Goal: Task Accomplishment & Management: Manage account settings

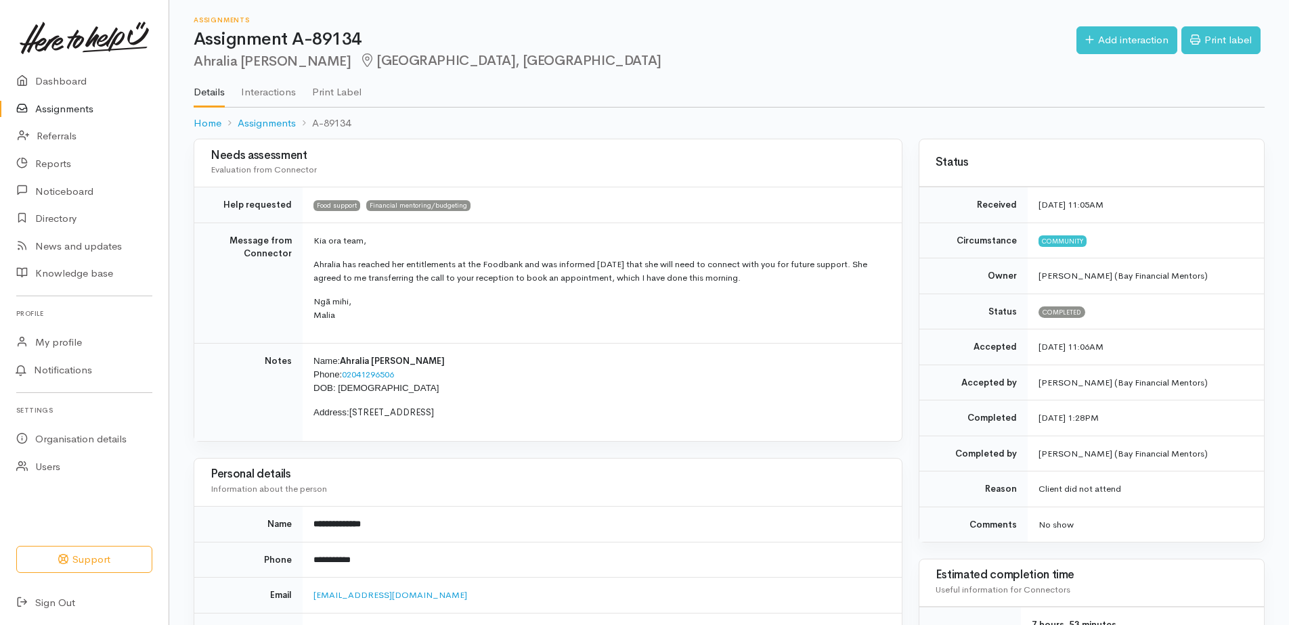
click at [62, 100] on link "Assignments" at bounding box center [84, 109] width 169 height 28
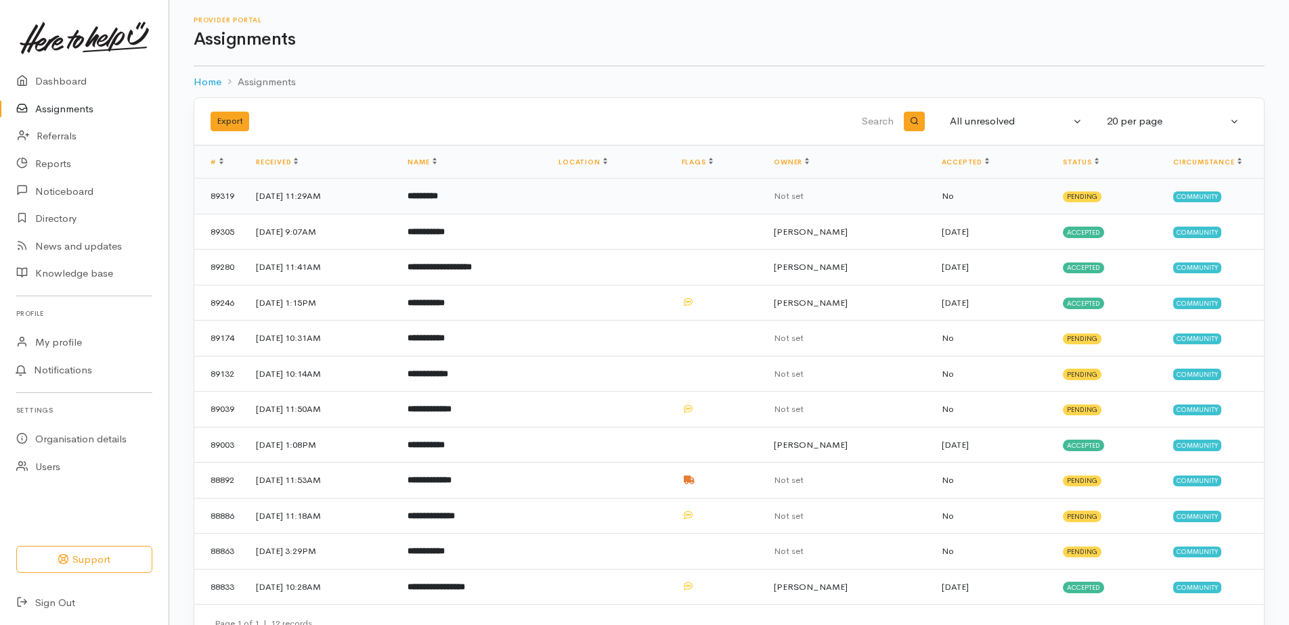
click at [438, 196] on b "*********" at bounding box center [422, 196] width 30 height 9
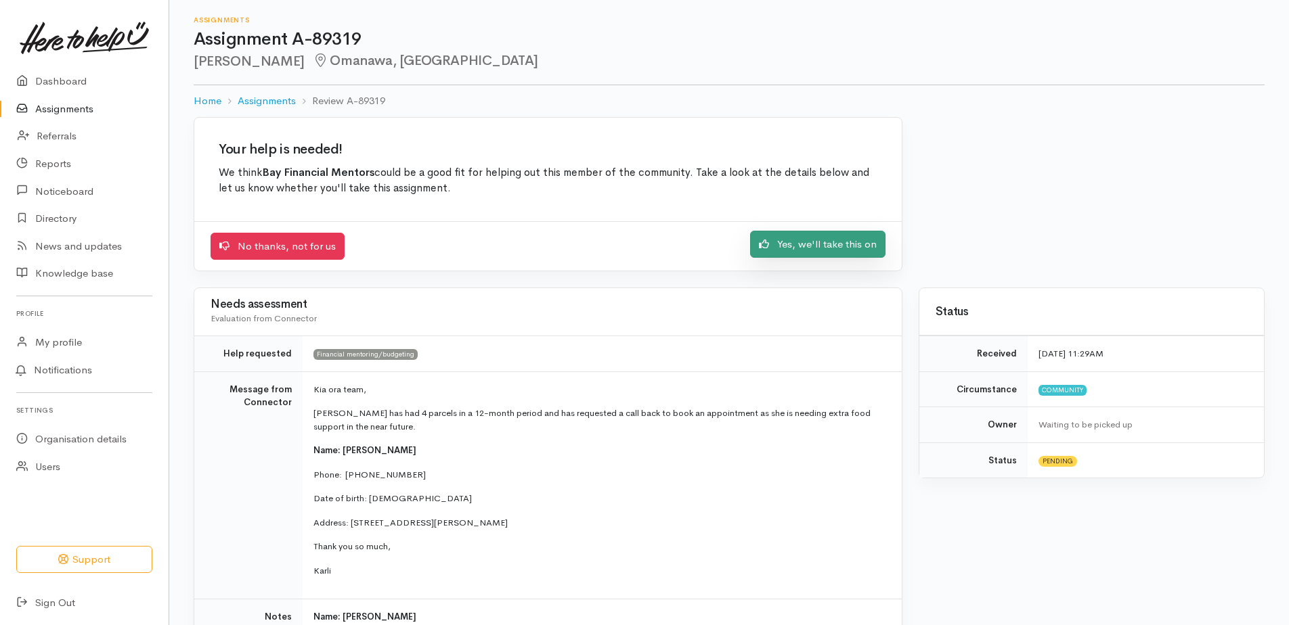
click at [801, 241] on link "Yes, we'll take this on" at bounding box center [817, 245] width 135 height 28
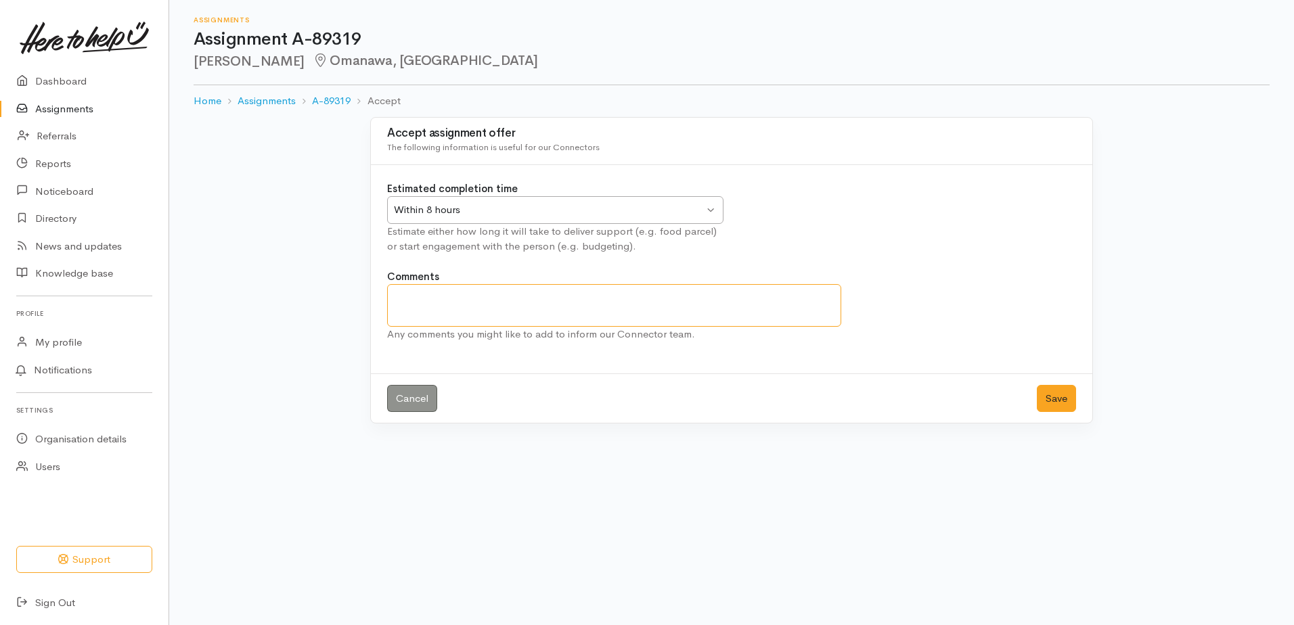
click at [433, 307] on textarea "Comments" at bounding box center [614, 305] width 454 height 43
type textarea "W"
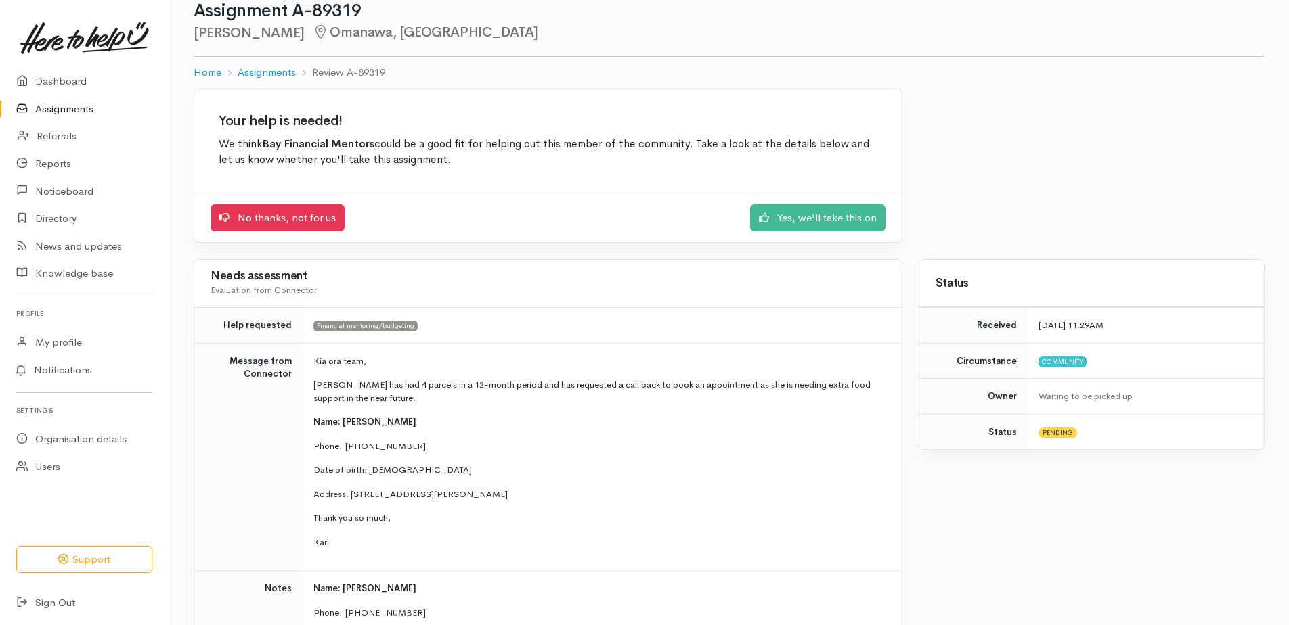
scroll to position [25, 0]
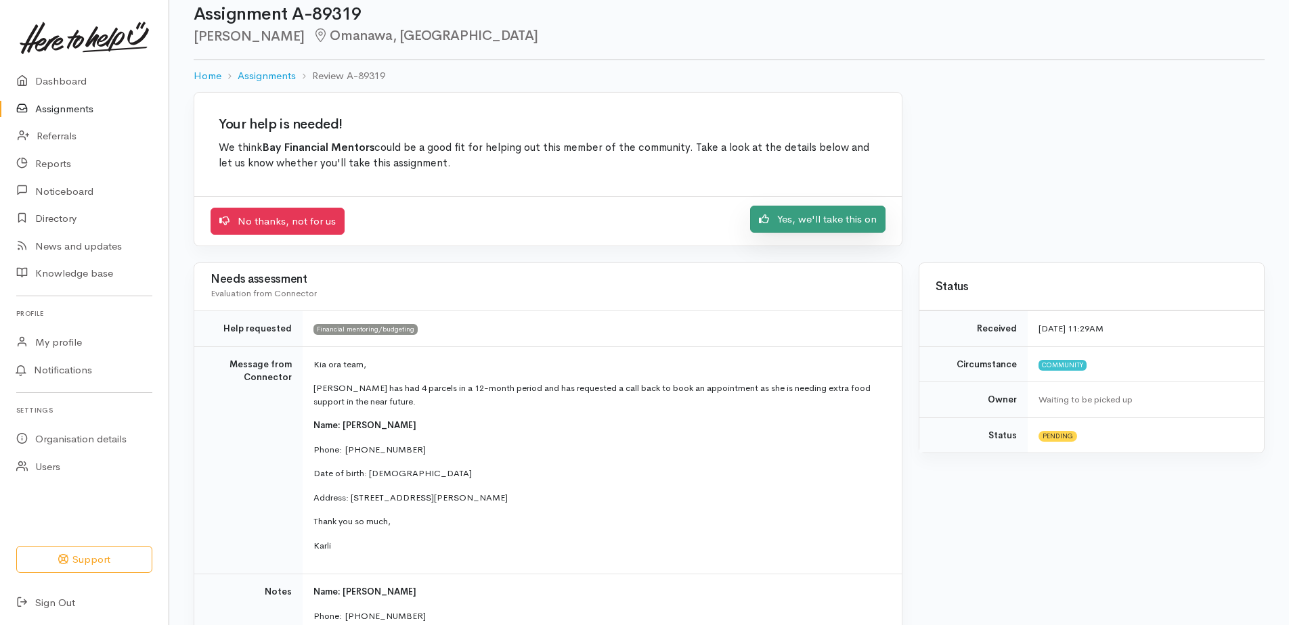
click at [830, 217] on link "Yes, we'll take this on" at bounding box center [817, 220] width 135 height 28
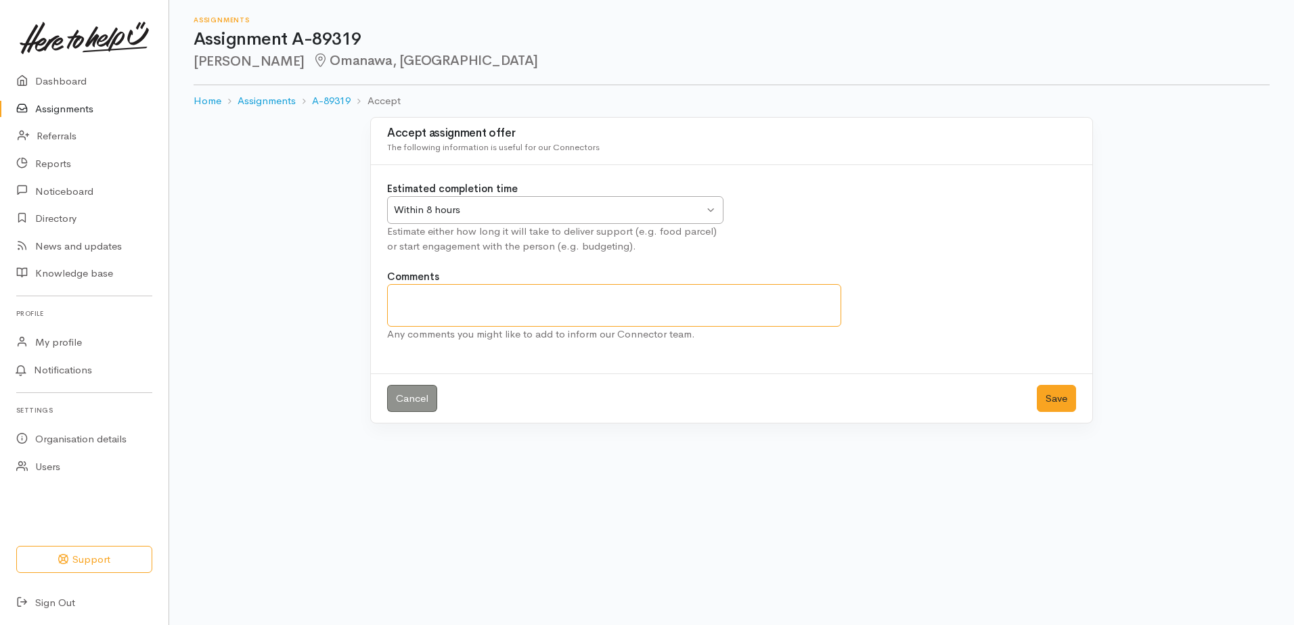
click at [428, 313] on textarea "Comments" at bounding box center [614, 305] width 454 height 43
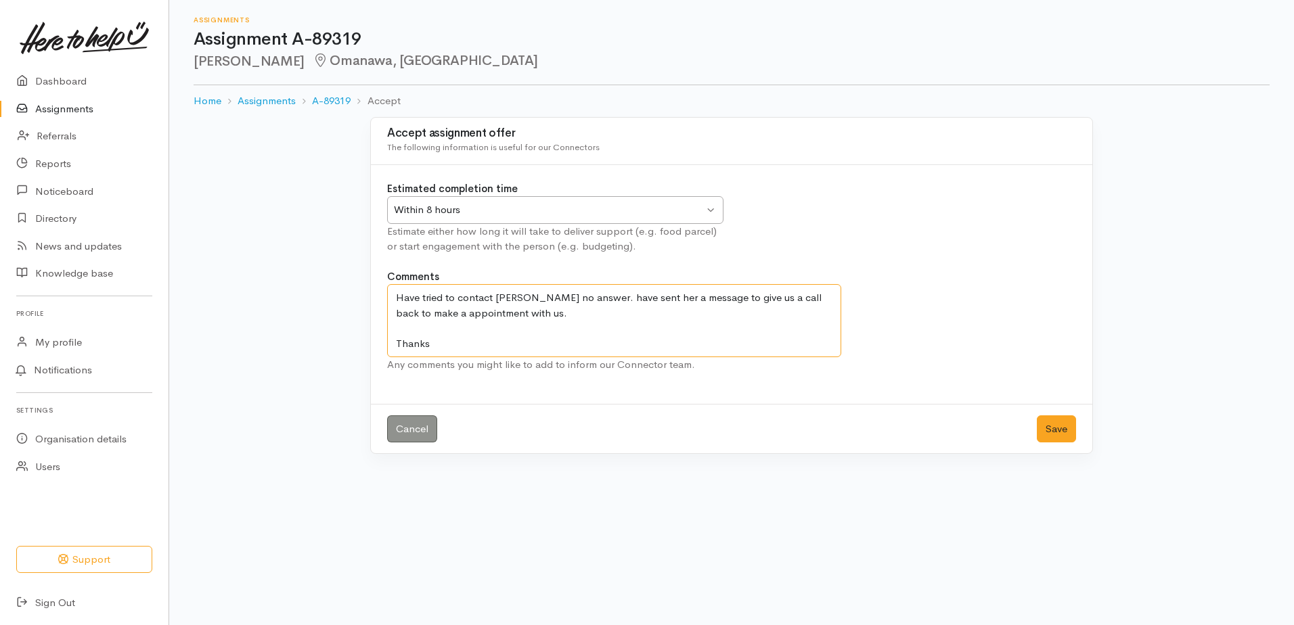
click at [432, 336] on textarea "Have tried to contact Jade no answer. have sent her a message to give us a call…" at bounding box center [614, 320] width 454 height 73
click at [469, 349] on textarea "Have tried to contact Jade no answer. have sent her a message to give us a call…" at bounding box center [614, 320] width 454 height 73
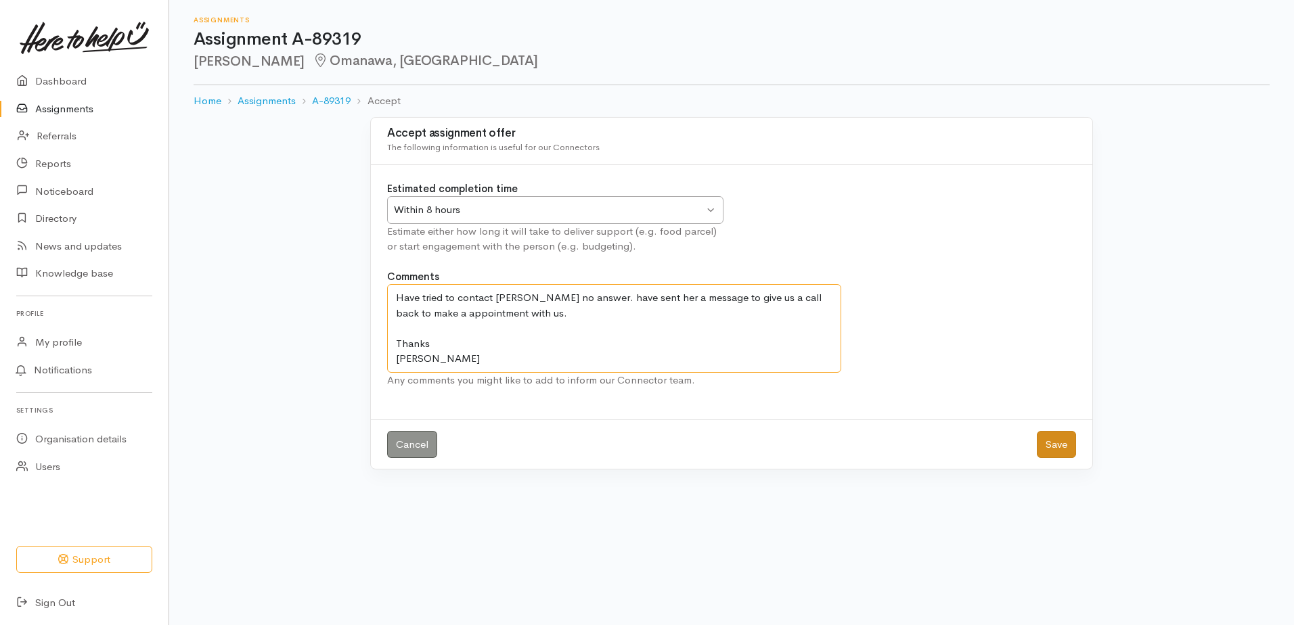
type textarea "Have tried to contact [PERSON_NAME] no answer. have sent her a message to give …"
click at [1061, 443] on button "Save" at bounding box center [1056, 445] width 39 height 28
click at [1046, 446] on button "Save" at bounding box center [1056, 445] width 39 height 28
click at [1059, 445] on button "Save" at bounding box center [1056, 445] width 39 height 28
click at [66, 110] on link "Assignments" at bounding box center [84, 109] width 169 height 28
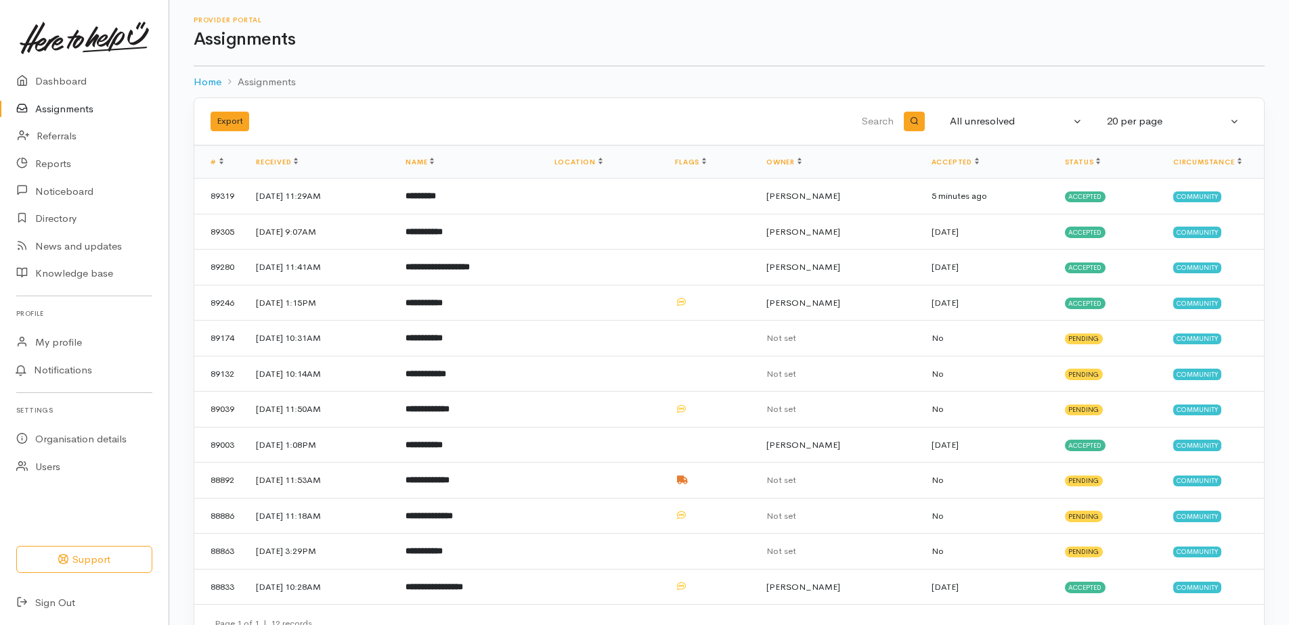
click at [66, 106] on link "Assignments" at bounding box center [84, 109] width 169 height 28
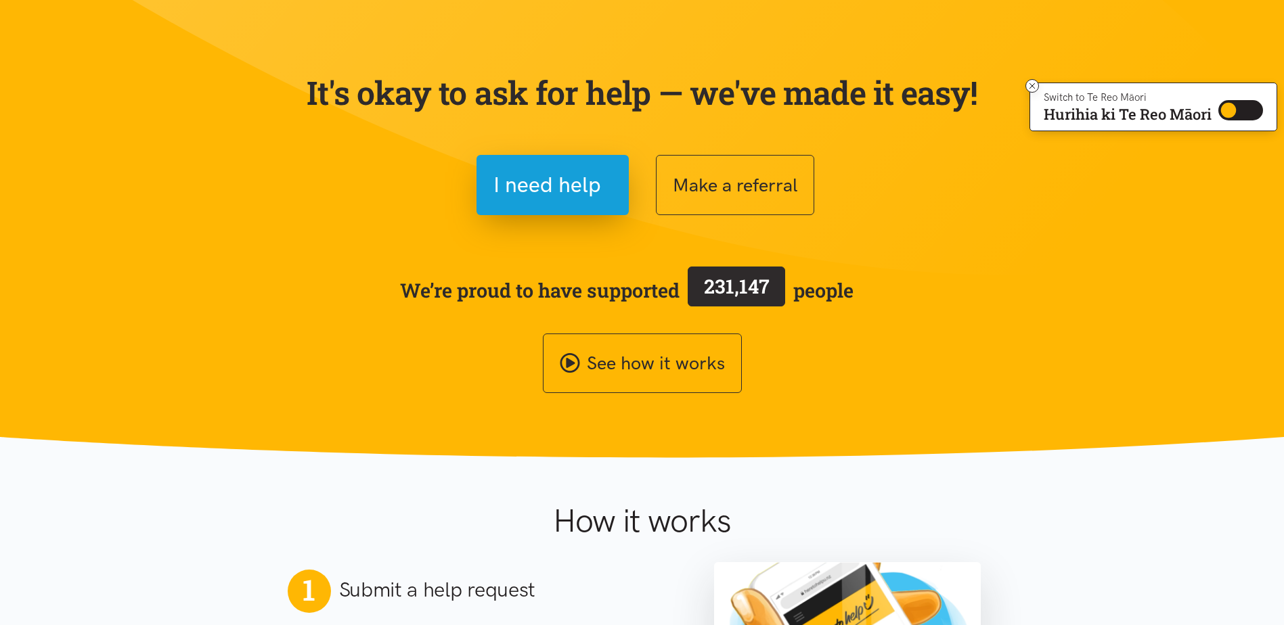
scroll to position [203, 0]
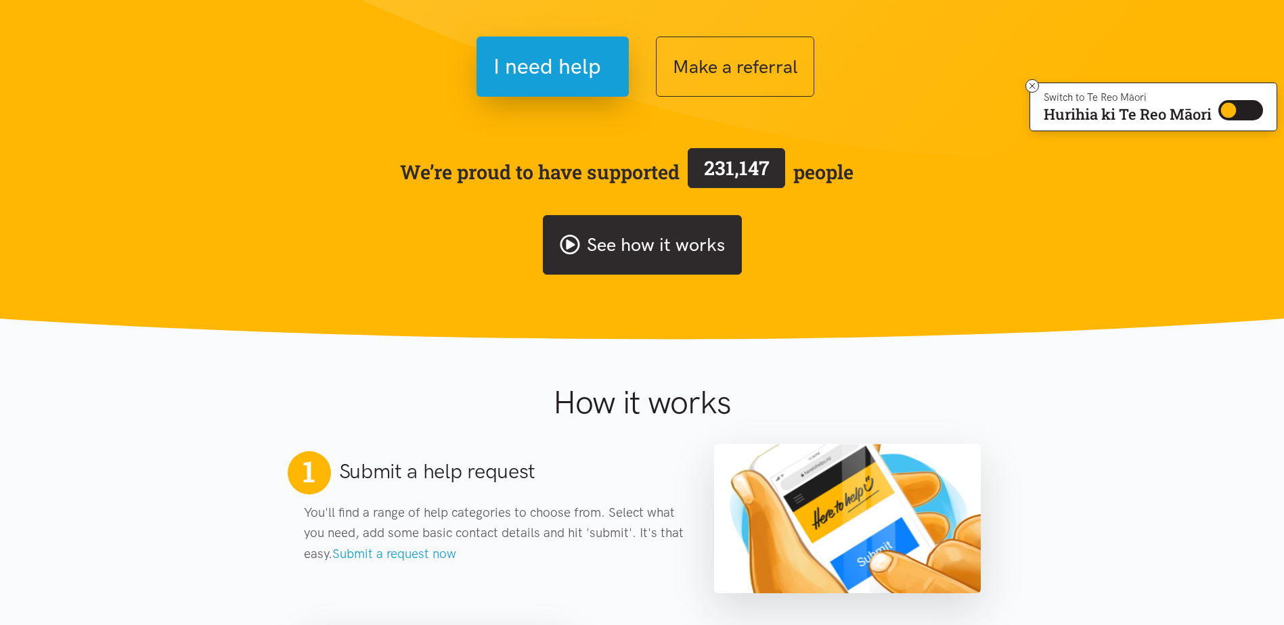
click at [665, 244] on link "See how it works" at bounding box center [642, 245] width 199 height 60
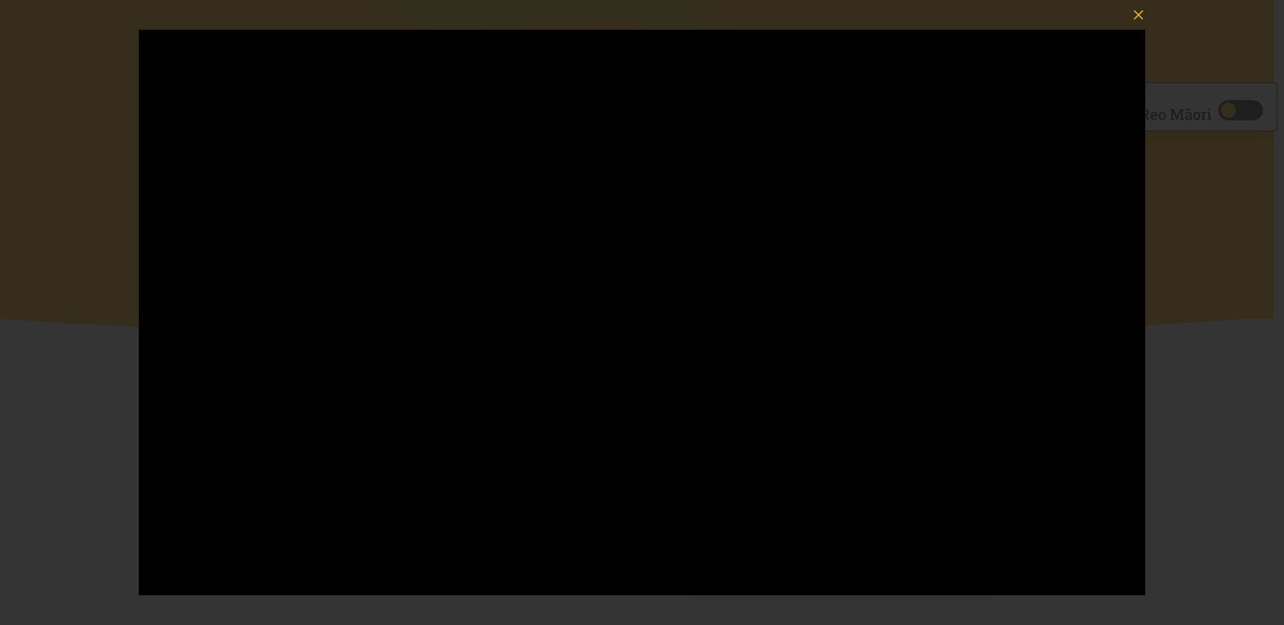
click at [1138, 14] on icon "button" at bounding box center [1138, 14] width 19 height 19
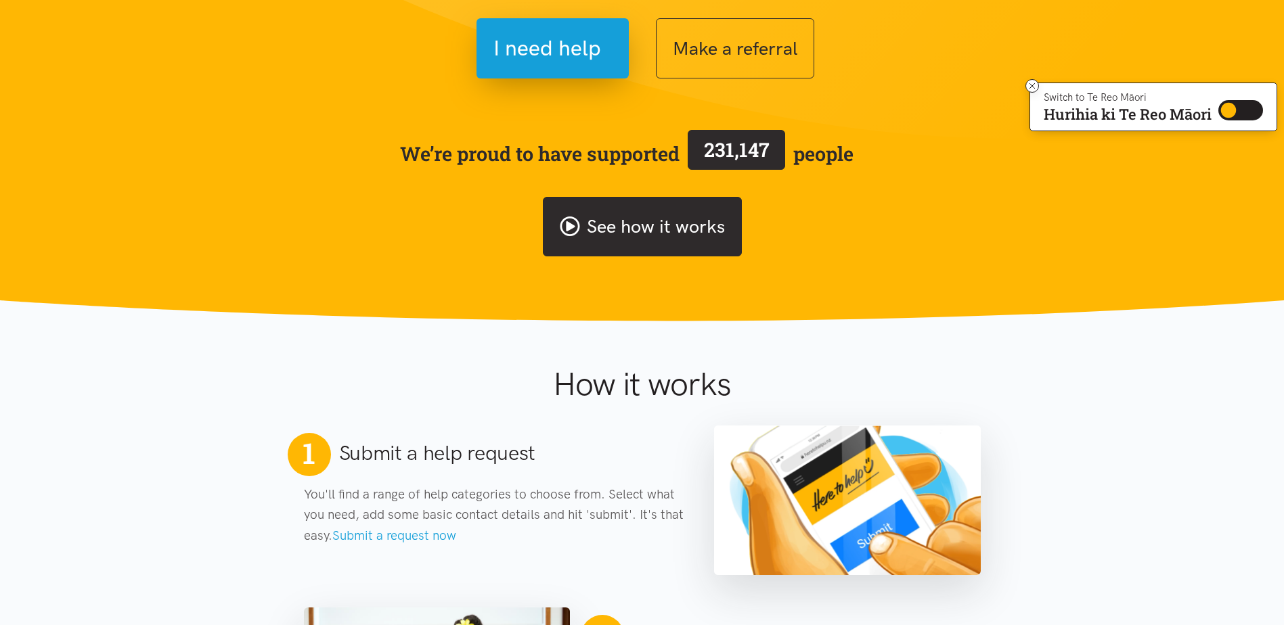
scroll to position [0, 0]
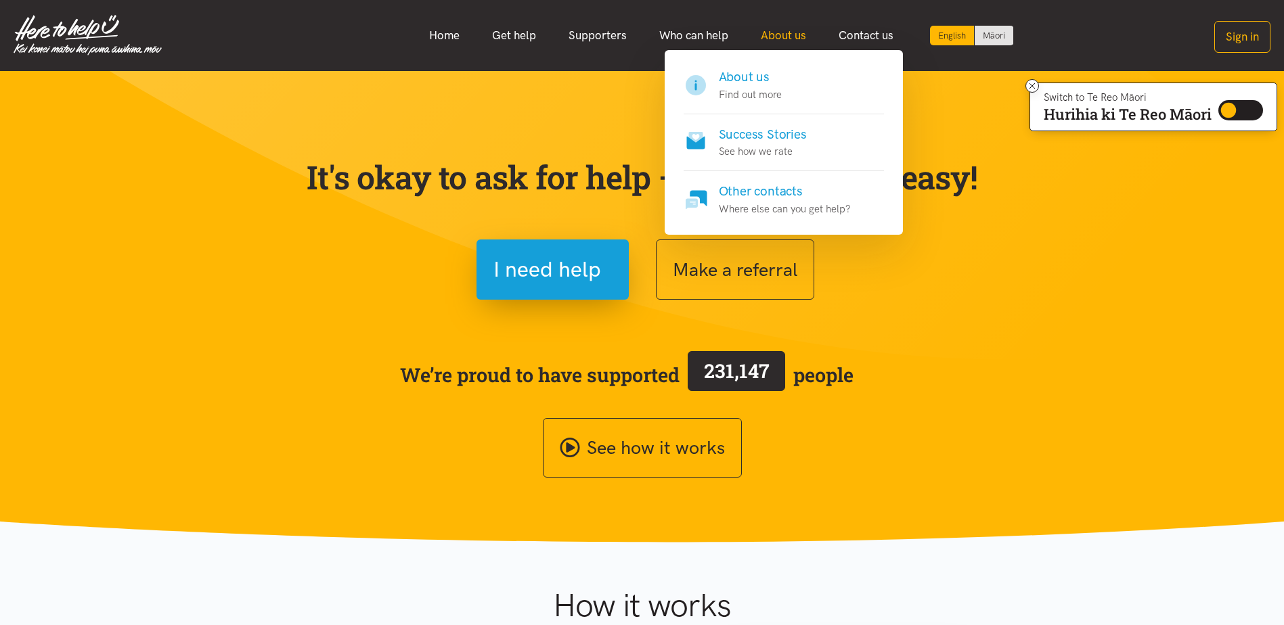
click at [789, 35] on link "About us" at bounding box center [783, 35] width 78 height 29
click at [729, 83] on h4 "About us" at bounding box center [750, 77] width 63 height 19
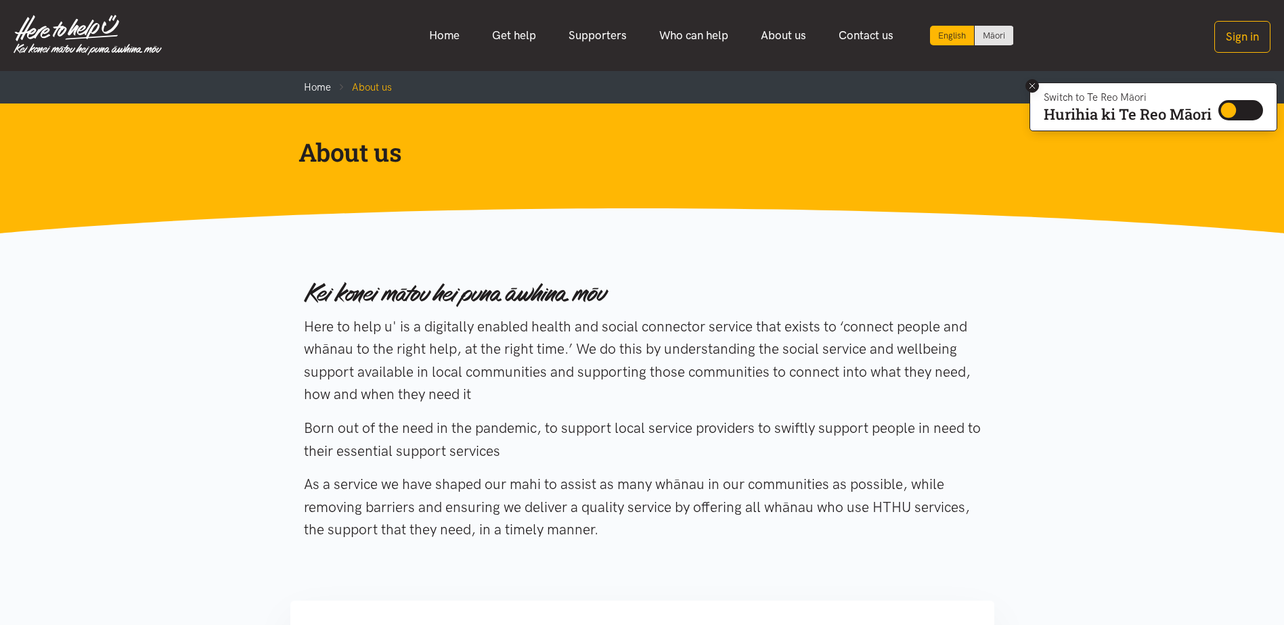
click at [1027, 83] on icon at bounding box center [1032, 86] width 10 height 10
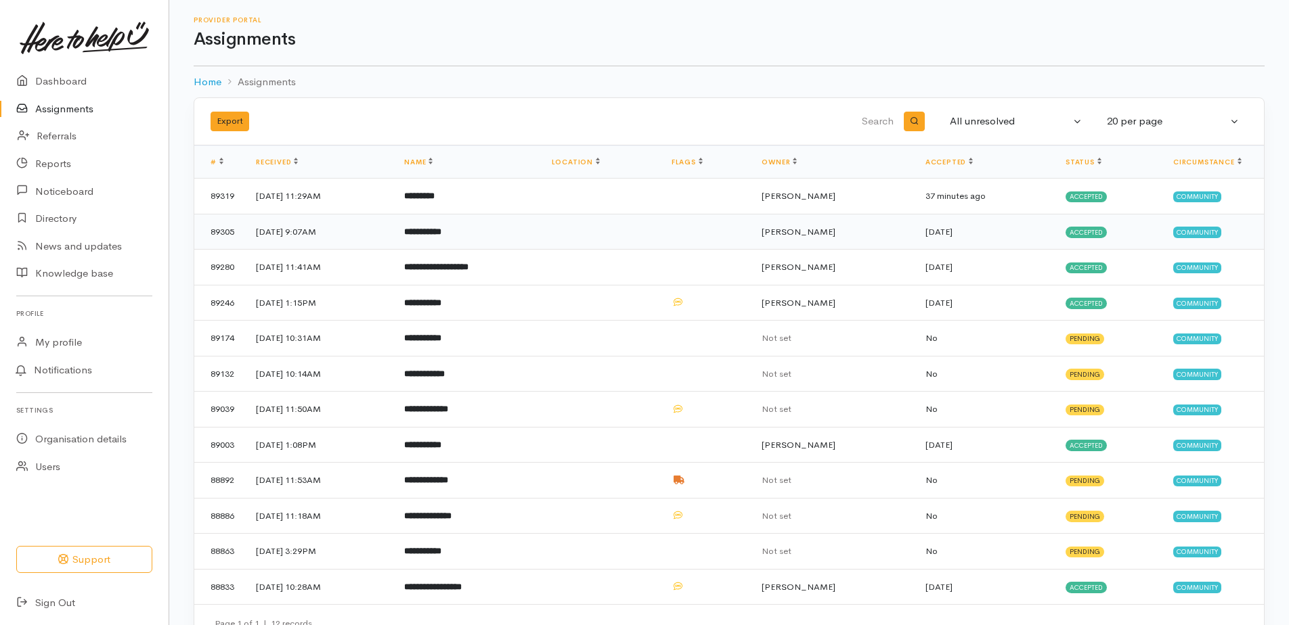
click at [441, 227] on b "**********" at bounding box center [422, 231] width 37 height 9
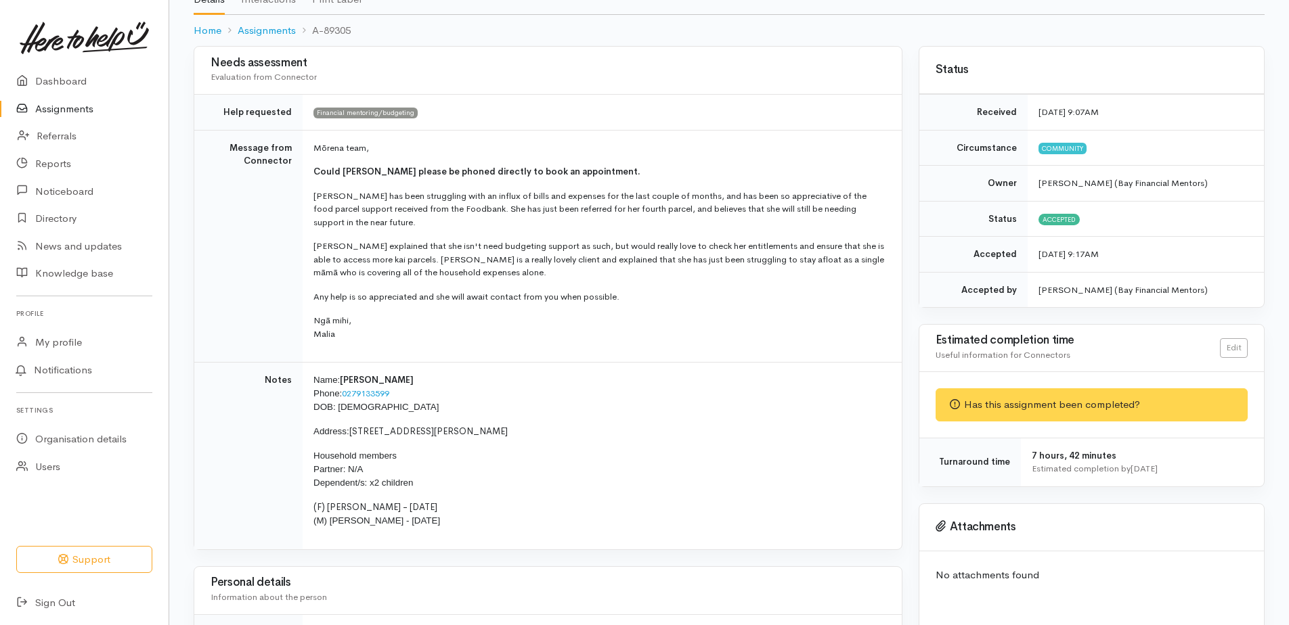
scroll to position [68, 0]
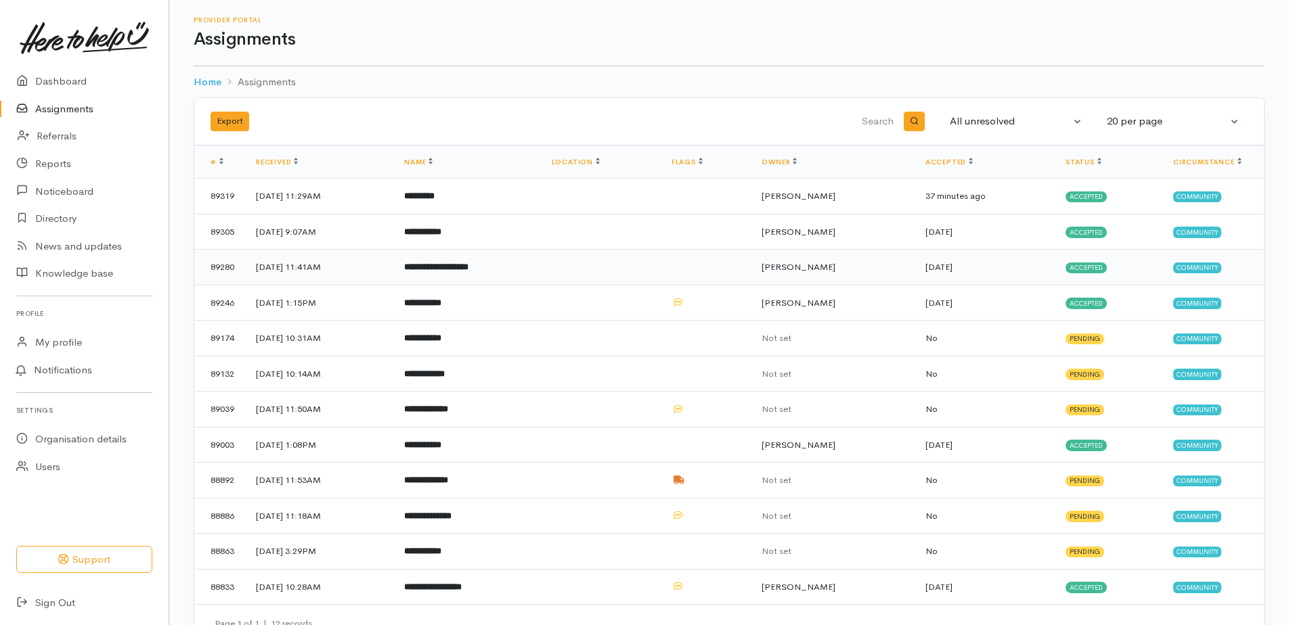
click at [526, 274] on td "**********" at bounding box center [466, 268] width 147 height 36
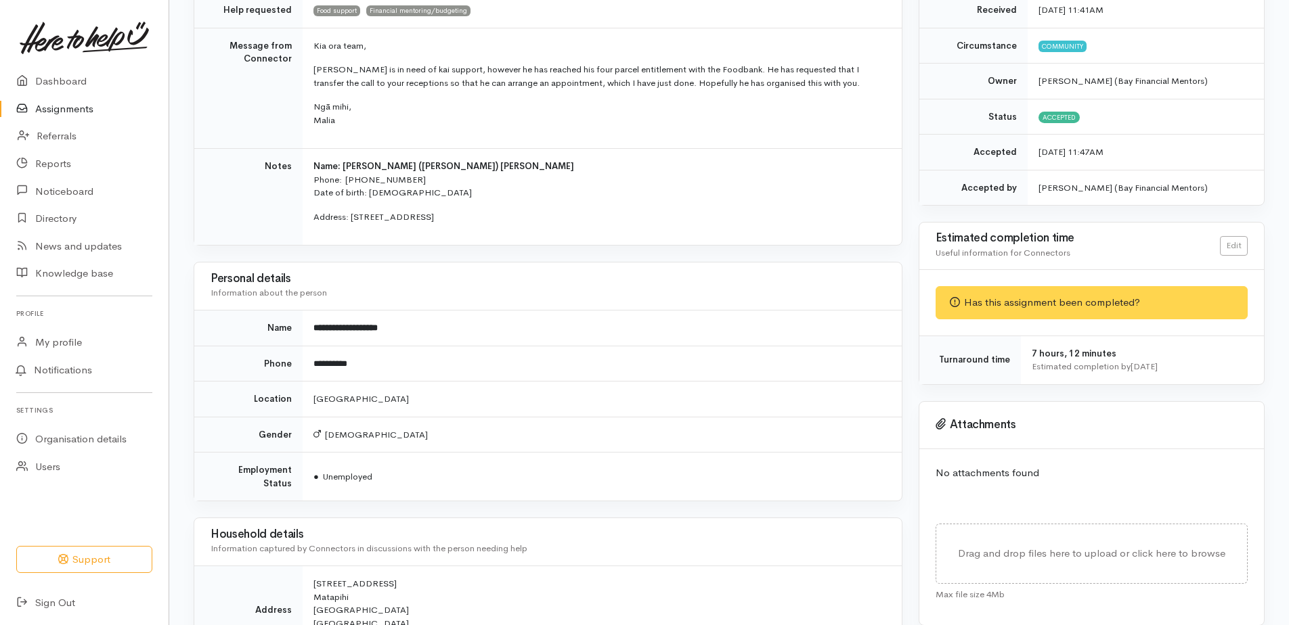
scroll to position [99, 0]
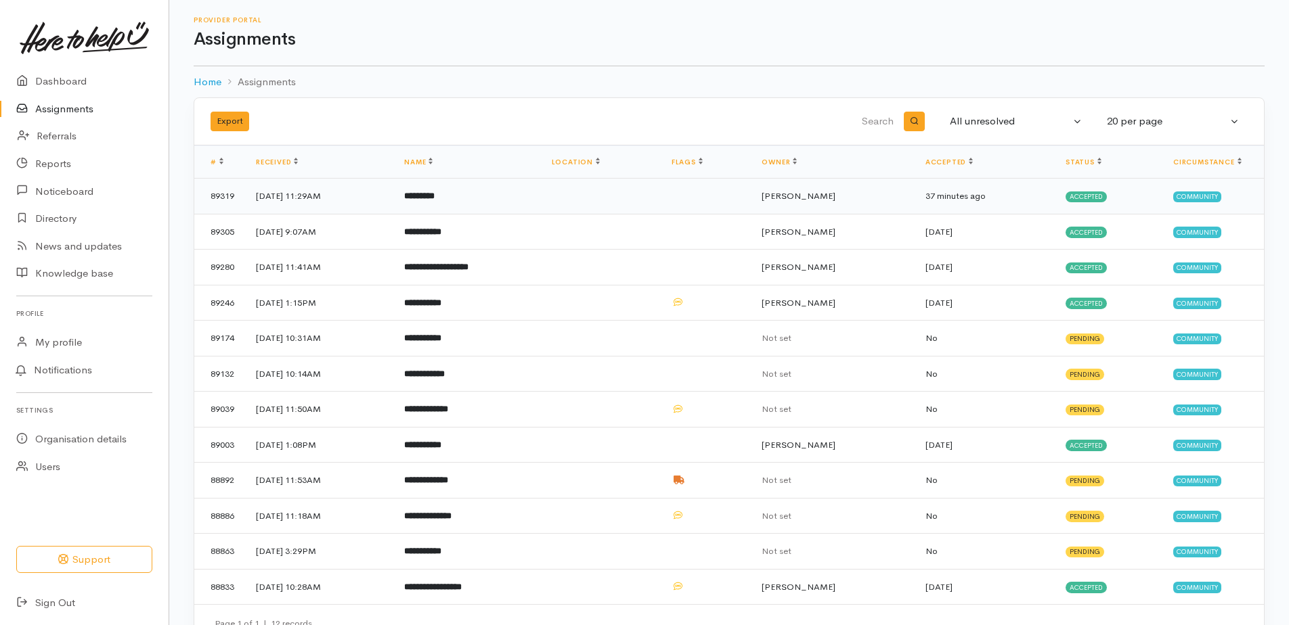
click at [434, 193] on b "*********" at bounding box center [419, 196] width 30 height 9
